Goal: Information Seeking & Learning: Find contact information

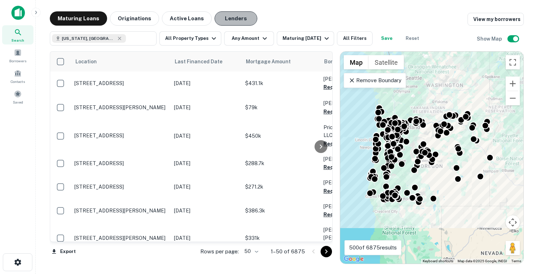
click at [229, 17] on button "Lenders" at bounding box center [235, 18] width 43 height 14
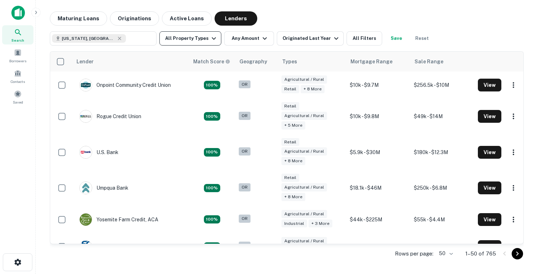
click at [209, 42] on icon "button" at bounding box center [213, 38] width 9 height 9
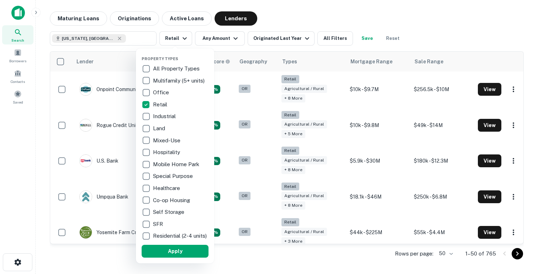
click at [167, 248] on div "Property Types All Property Types Multifamily (5+ units) Office Retail Industri…" at bounding box center [174, 155] width 67 height 203
click at [168, 255] on button "Apply" at bounding box center [174, 251] width 67 height 13
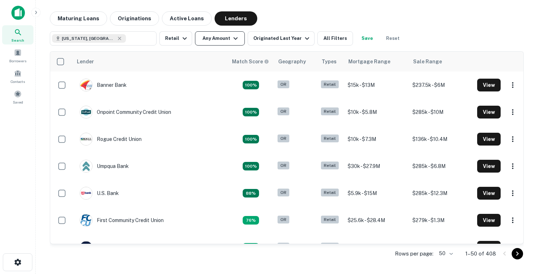
click at [223, 34] on button "Any Amount" at bounding box center [220, 38] width 50 height 14
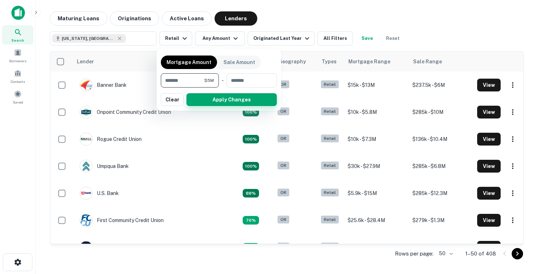
type input "*******"
click at [222, 99] on button "Apply Changes" at bounding box center [231, 99] width 90 height 13
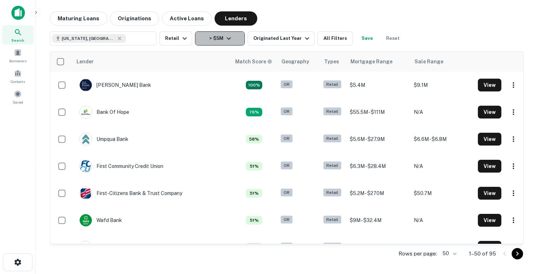
click at [220, 38] on button "> $5M" at bounding box center [220, 38] width 50 height 14
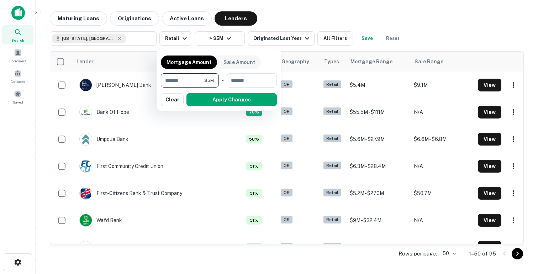
click at [192, 79] on input "*******" at bounding box center [182, 80] width 43 height 14
type input "*******"
click at [221, 103] on button "Apply Changes" at bounding box center [231, 99] width 90 height 13
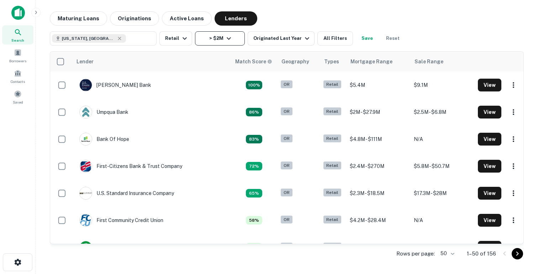
click at [213, 38] on button "> $2M" at bounding box center [220, 38] width 50 height 14
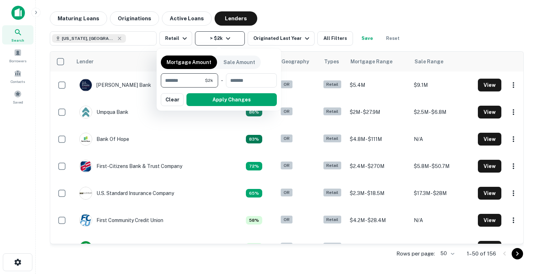
type input "*"
type input "********"
click at [213, 96] on button "Apply Changes" at bounding box center [231, 99] width 90 height 13
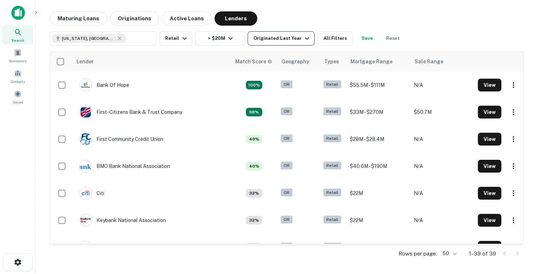
click at [271, 41] on div "Originated Last Year" at bounding box center [282, 38] width 58 height 9
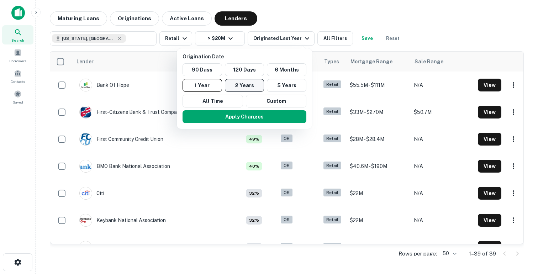
click at [254, 83] on button "2 Years" at bounding box center [244, 85] width 39 height 13
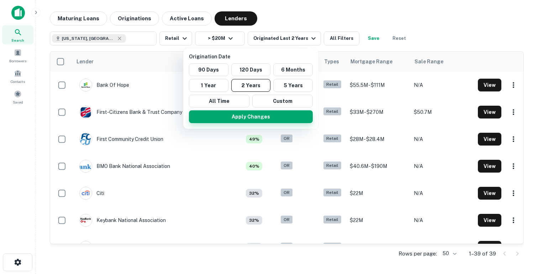
click at [246, 123] on button "Apply Changes" at bounding box center [251, 116] width 124 height 13
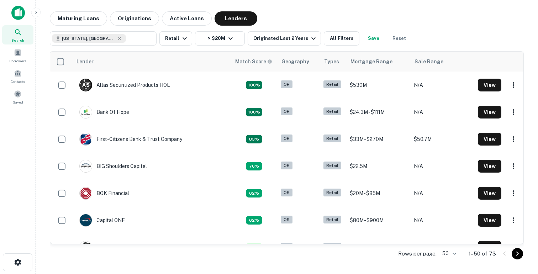
click at [246, 123] on td "100%" at bounding box center [254, 111] width 46 height 27
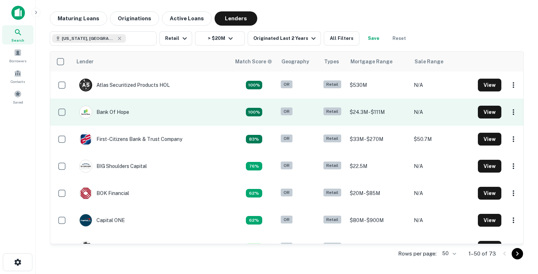
click at [134, 113] on td "Bank Of Hope" at bounding box center [151, 111] width 159 height 27
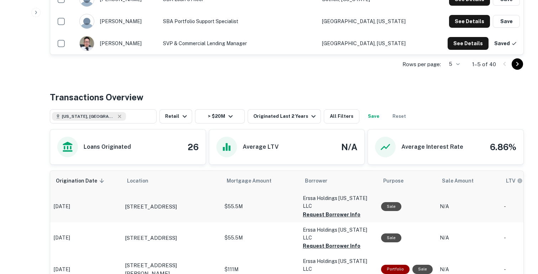
scroll to position [262, 0]
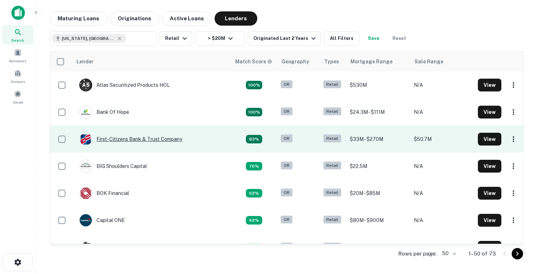
click at [113, 137] on div "First-citizens Bank & Trust Company" at bounding box center [130, 139] width 103 height 13
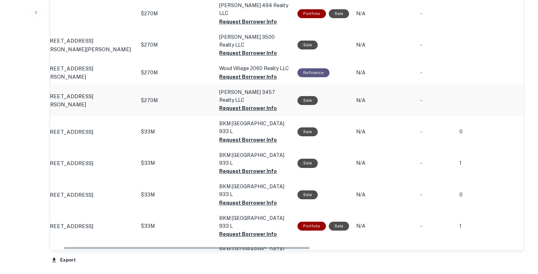
scroll to position [0, 139]
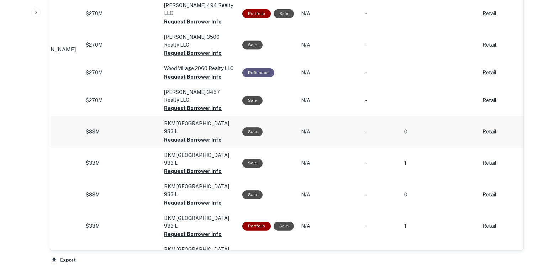
click at [183, 29] on td "BKM Tigard Business Park 933 L Request Borrower Info" at bounding box center [199, 13] width 78 height 31
click at [184, 26] on button "Request Borrower Info" at bounding box center [193, 21] width 58 height 9
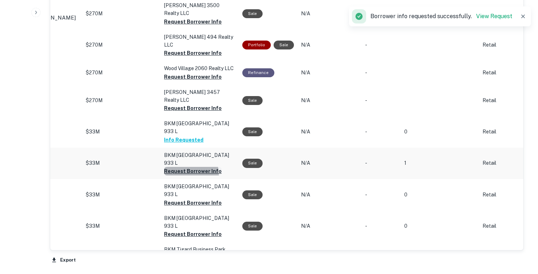
click at [184, 26] on button "Request Borrower Info" at bounding box center [193, 21] width 58 height 9
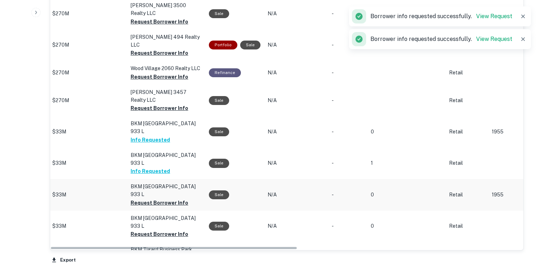
scroll to position [0, 0]
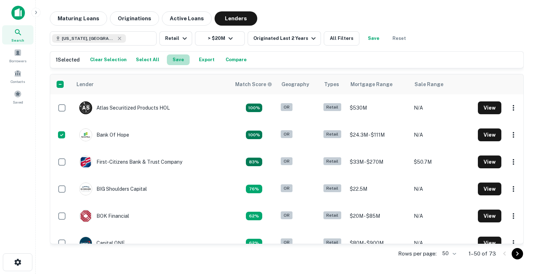
click at [171, 57] on button "Save" at bounding box center [178, 59] width 23 height 11
click at [21, 92] on span at bounding box center [18, 94] width 8 height 8
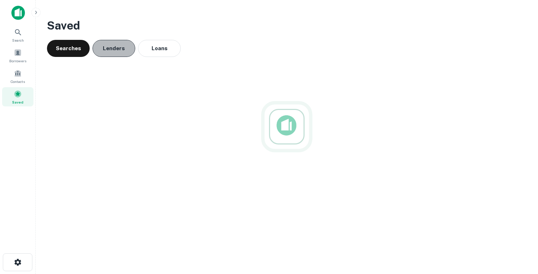
click at [116, 52] on button "Lenders" at bounding box center [113, 48] width 43 height 17
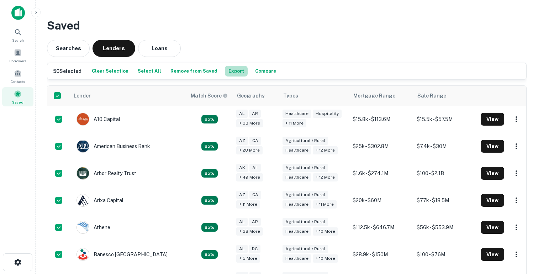
click at [230, 70] on button "Export" at bounding box center [236, 71] width 23 height 11
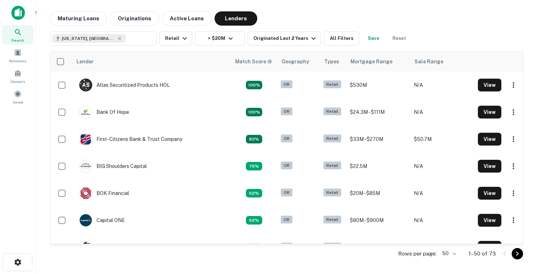
click at [368, 37] on button "Save" at bounding box center [373, 38] width 23 height 14
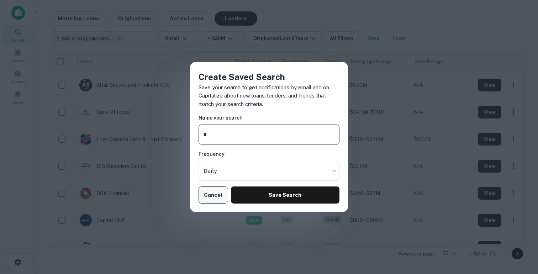
type input "*"
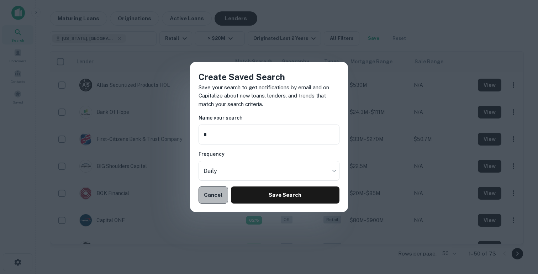
click at [218, 197] on button "Cancel" at bounding box center [213, 194] width 30 height 17
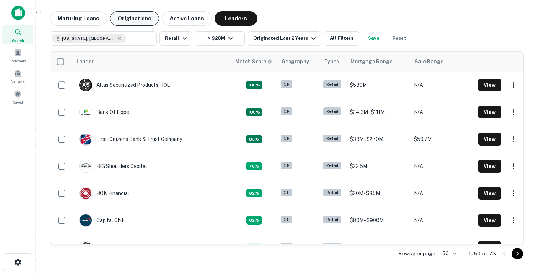
click at [129, 21] on button "Originations" at bounding box center [134, 18] width 49 height 14
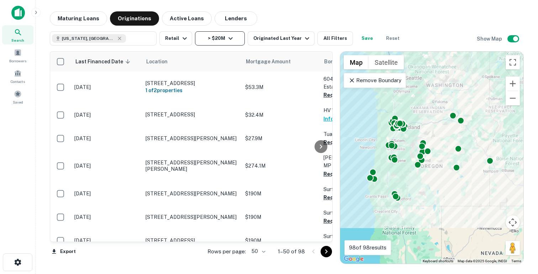
click at [218, 35] on button "> $20M" at bounding box center [220, 38] width 50 height 14
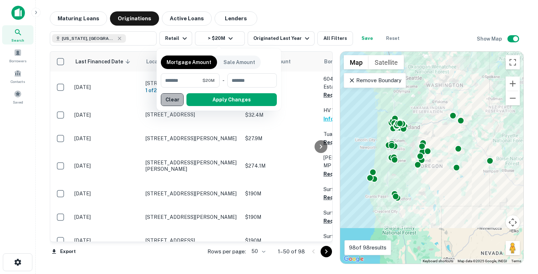
click at [182, 99] on button "Clear" at bounding box center [172, 99] width 23 height 13
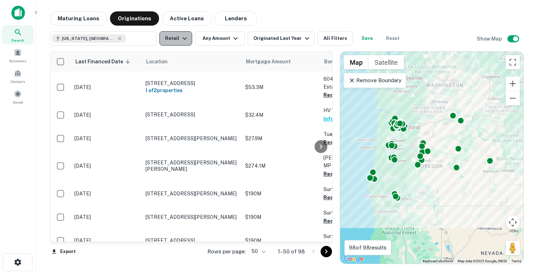
click at [180, 39] on icon "button" at bounding box center [184, 38] width 9 height 9
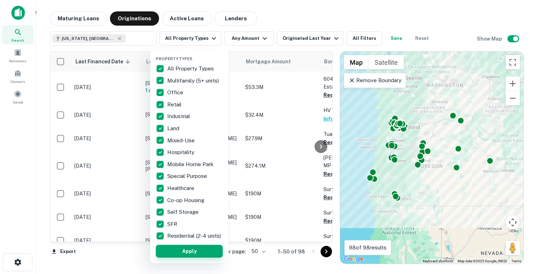
click at [207, 257] on button "Apply" at bounding box center [189, 251] width 67 height 13
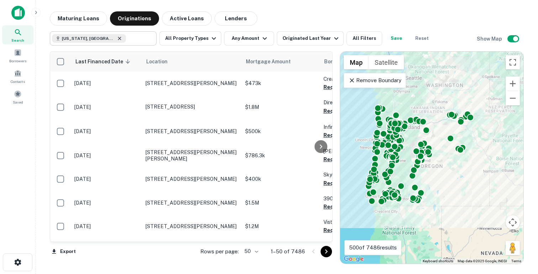
click at [117, 36] on icon at bounding box center [120, 39] width 6 height 6
type input "**********"
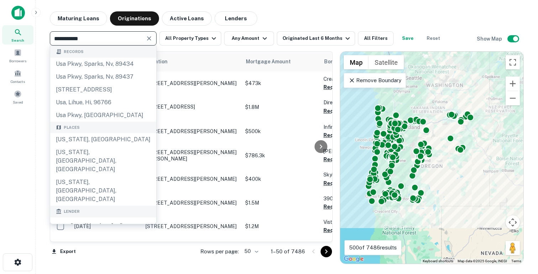
click at [148, 39] on icon "Clear" at bounding box center [149, 38] width 4 height 4
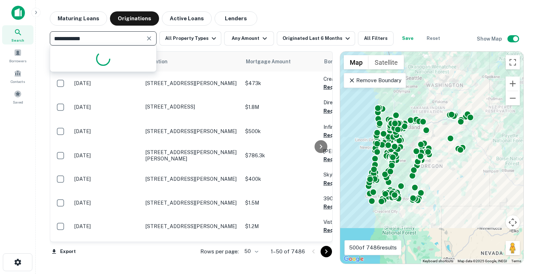
type input "**********"
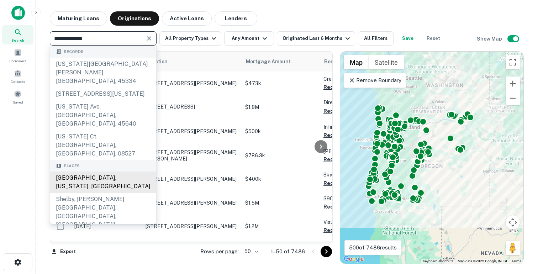
click at [78, 171] on div "[GEOGRAPHIC_DATA], [US_STATE], [GEOGRAPHIC_DATA]" at bounding box center [103, 181] width 106 height 21
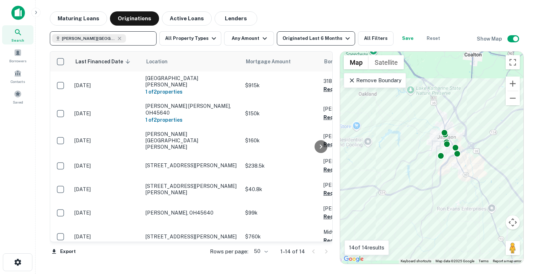
click at [297, 38] on div "Originated Last 6 Months" at bounding box center [316, 38] width 69 height 9
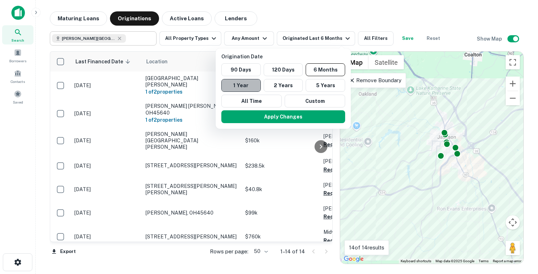
click at [254, 89] on button "1 Year" at bounding box center [240, 85] width 39 height 13
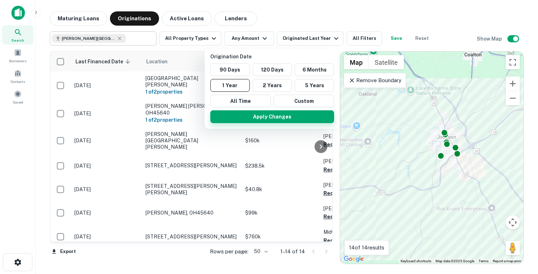
click at [265, 121] on button "Apply Changes" at bounding box center [272, 116] width 124 height 13
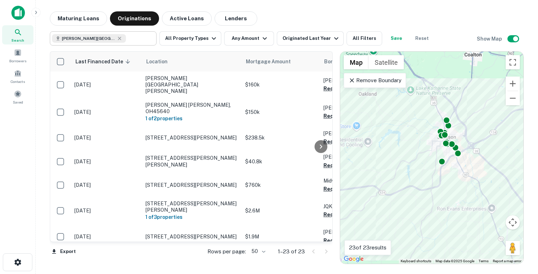
click at [349, 86] on div "Remove Boundary" at bounding box center [374, 80] width 62 height 15
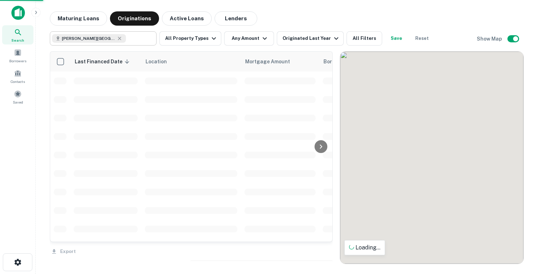
click at [350, 84] on div at bounding box center [431, 158] width 183 height 212
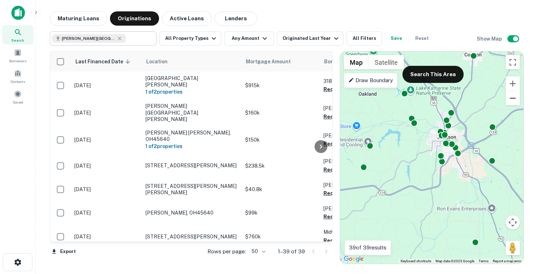
click at [515, 104] on button "Zoom out" at bounding box center [512, 98] width 14 height 14
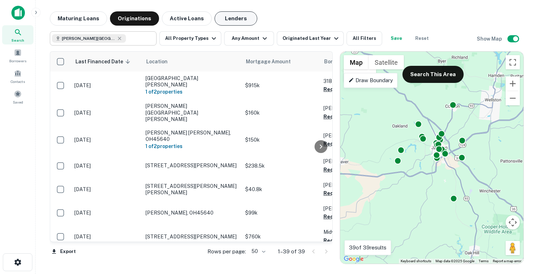
click at [223, 20] on button "Lenders" at bounding box center [235, 18] width 43 height 14
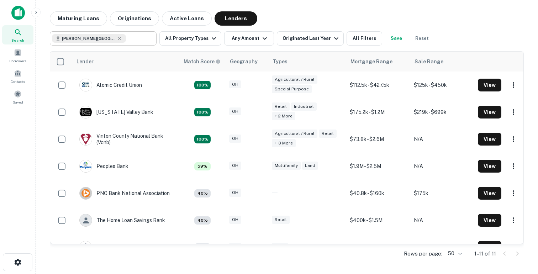
click at [327, 48] on div "Lender Match Score Geography Types Mortgage Range Sale Range Atomic Credit Unio…" at bounding box center [287, 155] width 474 height 218
click at [325, 41] on div "Originated Last Year" at bounding box center [311, 38] width 58 height 9
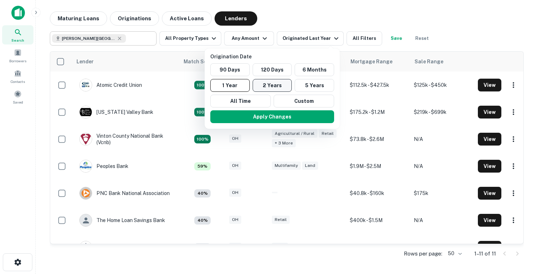
click at [272, 81] on button "2 Years" at bounding box center [271, 85] width 39 height 13
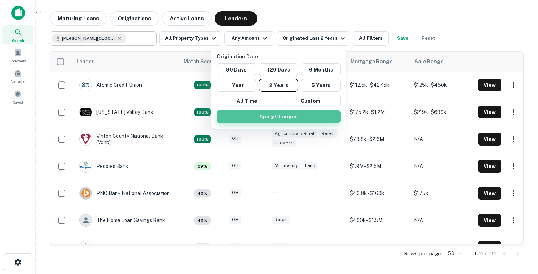
click at [285, 119] on button "Apply Changes" at bounding box center [278, 116] width 124 height 13
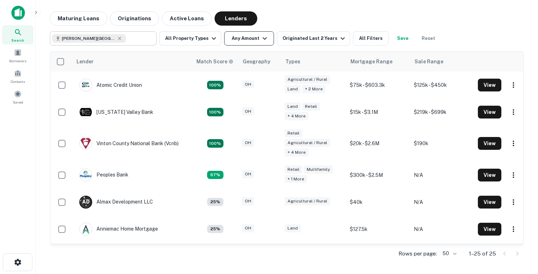
click at [257, 38] on button "Any Amount" at bounding box center [249, 38] width 50 height 14
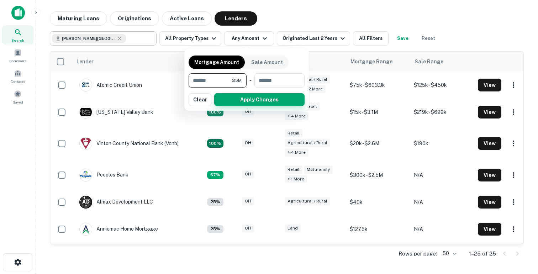
type input "*******"
click at [267, 96] on button "Apply Changes" at bounding box center [259, 99] width 90 height 13
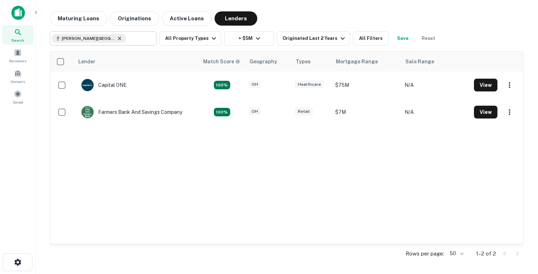
click at [118, 38] on icon at bounding box center [119, 38] width 3 height 3
type input "**********"
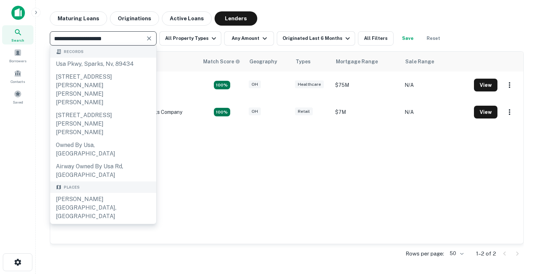
click at [147, 38] on icon "Clear" at bounding box center [148, 38] width 7 height 7
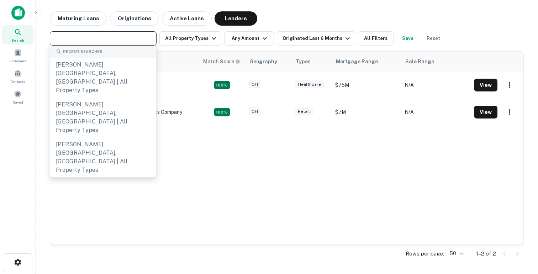
click at [135, 39] on input "text" at bounding box center [102, 38] width 101 height 10
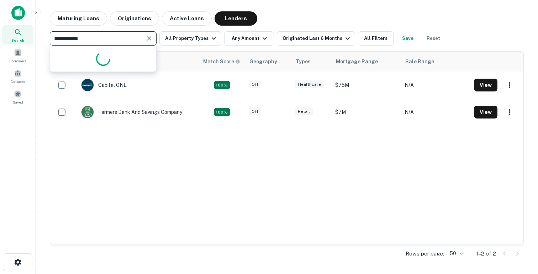
type input "**********"
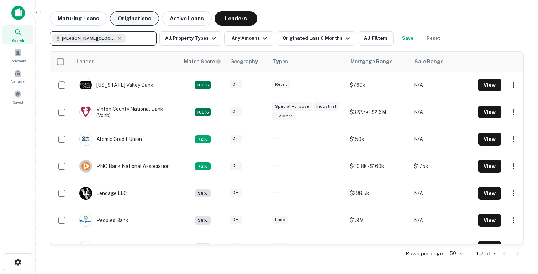
click at [137, 20] on button "Originations" at bounding box center [134, 18] width 49 height 14
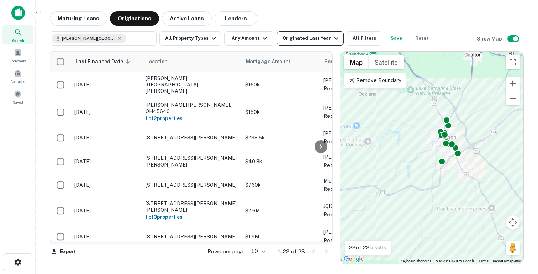
click at [295, 32] on button "Originated Last Year" at bounding box center [310, 38] width 67 height 14
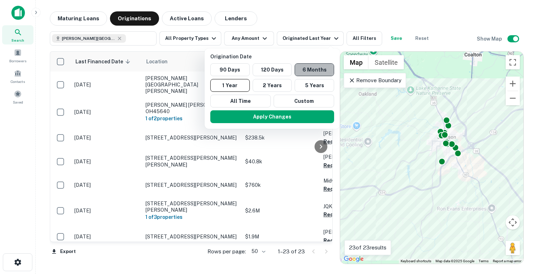
click at [316, 66] on button "6 Months" at bounding box center [313, 69] width 39 height 13
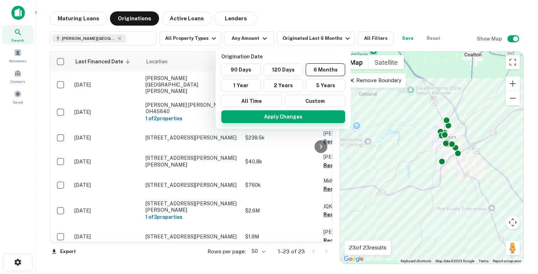
click at [287, 115] on button "Apply Changes" at bounding box center [283, 116] width 124 height 13
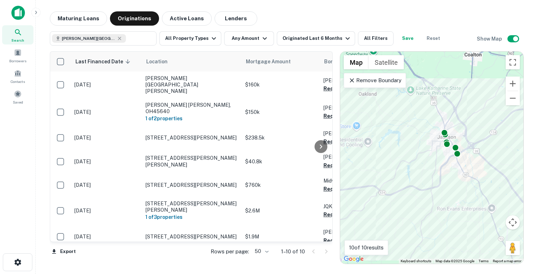
click at [354, 82] on icon at bounding box center [351, 80] width 7 height 7
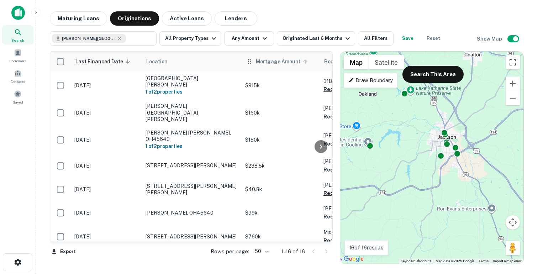
click at [263, 58] on span "Mortgage Amount" at bounding box center [283, 61] width 54 height 9
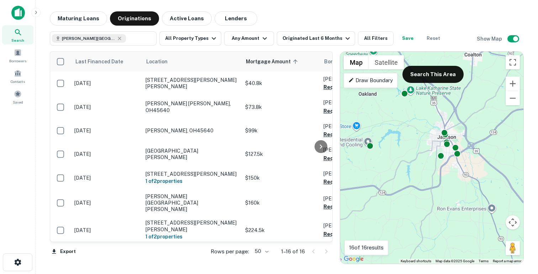
click at [263, 58] on span "Mortgage Amount sorted ascending" at bounding box center [273, 61] width 54 height 9
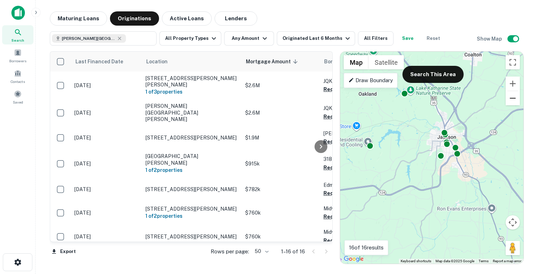
click at [510, 101] on button "Zoom out" at bounding box center [512, 98] width 14 height 14
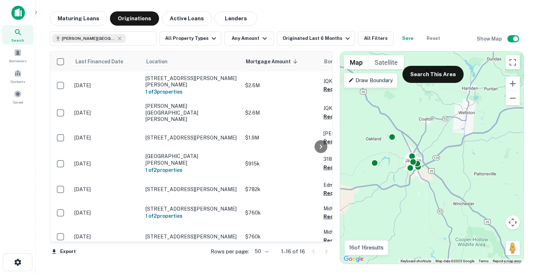
drag, startPoint x: 510, startPoint y: 115, endPoint x: 481, endPoint y: 128, distance: 31.3
click at [481, 128] on div "To activate drag with keyboard, press Alt + Enter. Once in keyboard drag state,…" at bounding box center [431, 158] width 183 height 212
click at [511, 97] on button "Zoom out" at bounding box center [512, 98] width 14 height 14
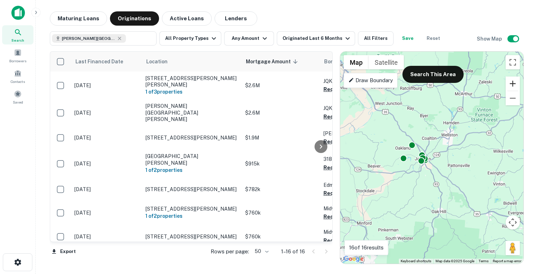
click at [510, 80] on button "Zoom in" at bounding box center [512, 83] width 14 height 14
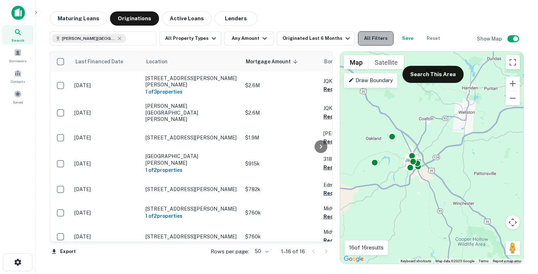
click at [366, 39] on button "All Filters" at bounding box center [376, 38] width 36 height 14
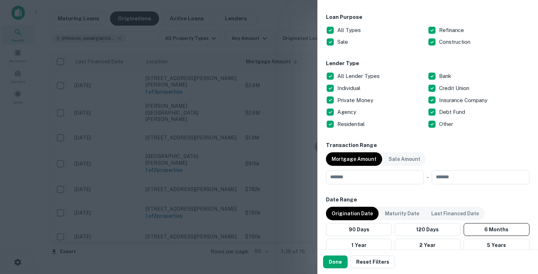
scroll to position [226, 0]
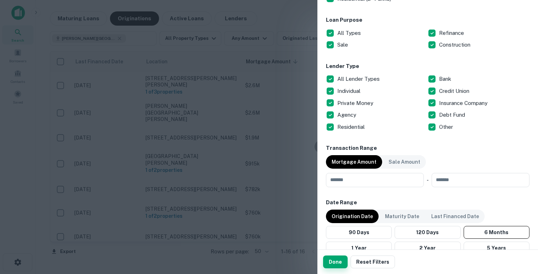
click at [339, 262] on button "Done" at bounding box center [335, 261] width 25 height 13
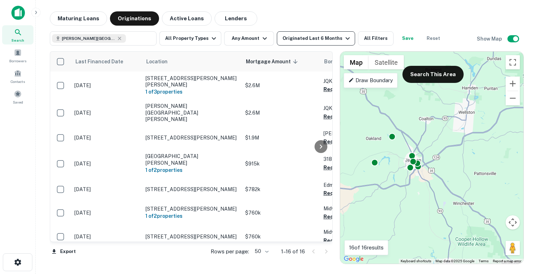
click at [321, 36] on div "Originated Last 6 Months" at bounding box center [316, 38] width 69 height 9
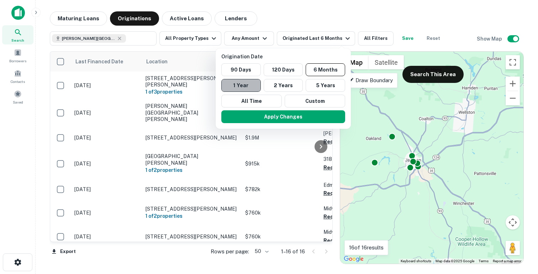
click at [254, 87] on button "1 Year" at bounding box center [240, 85] width 39 height 13
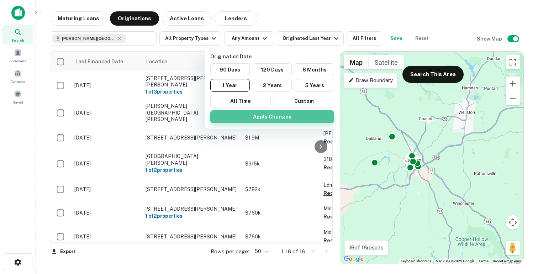
click at [261, 114] on button "Apply Changes" at bounding box center [272, 116] width 124 height 13
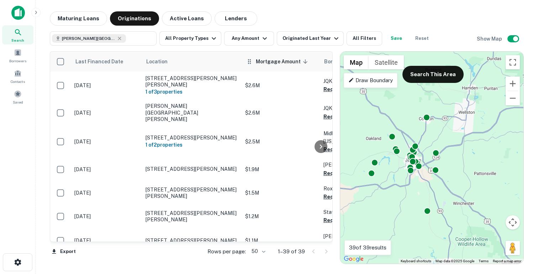
click at [268, 61] on span "Mortgage Amount sorted descending" at bounding box center [283, 61] width 54 height 9
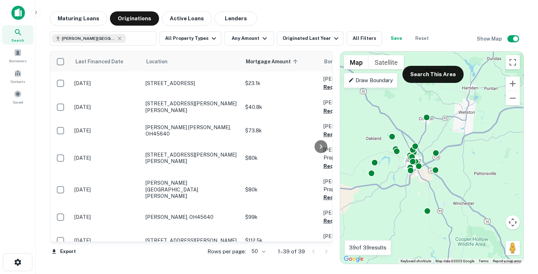
click at [268, 61] on span "Mortgage Amount sorted ascending" at bounding box center [273, 61] width 54 height 9
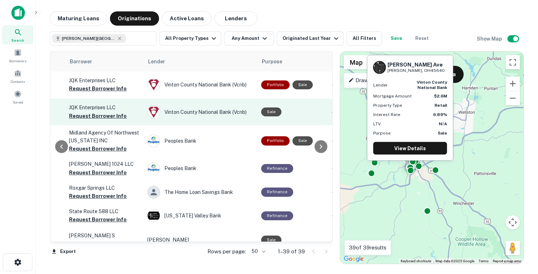
scroll to position [1, 257]
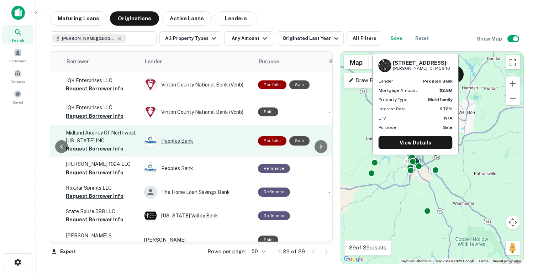
click at [185, 134] on div "Peoples Bank" at bounding box center [197, 140] width 107 height 13
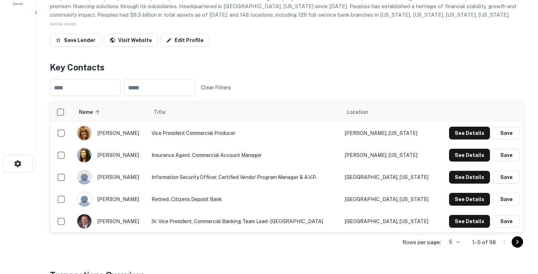
scroll to position [105, 0]
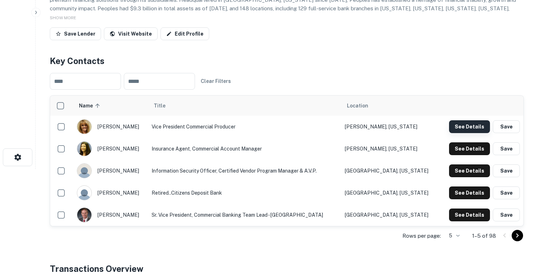
click at [470, 128] on button "See Details" at bounding box center [469, 126] width 41 height 13
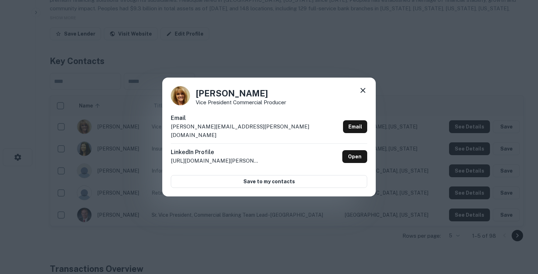
click at [322, 56] on div "[PERSON_NAME] Vice President Commercial Producer Email [PERSON_NAME][EMAIL_ADDR…" at bounding box center [269, 137] width 538 height 274
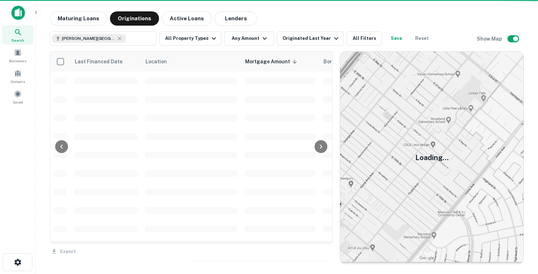
scroll to position [1, 0]
